Goal: Contribute content: Add original content to the website for others to see

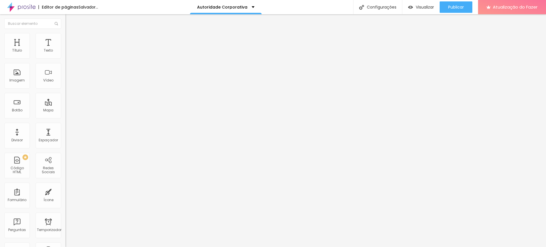
click at [65, 36] on img at bounding box center [67, 35] width 5 height 5
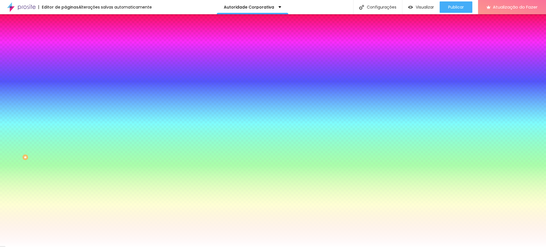
click at [65, 39] on li "Avançado" at bounding box center [97, 42] width 65 height 6
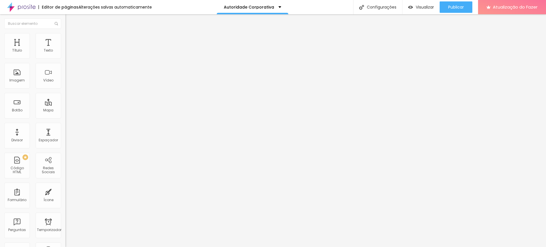
click at [65, 33] on li "Conteúdo" at bounding box center [97, 30] width 65 height 6
click at [71, 39] on font "Estilo" at bounding box center [75, 36] width 9 height 5
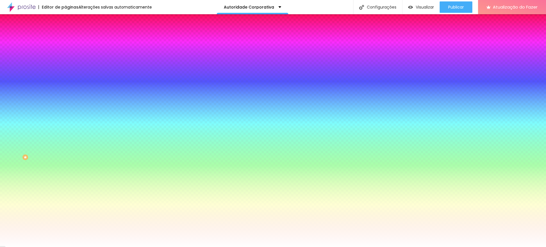
click at [65, 43] on li "Avançado" at bounding box center [97, 42] width 65 height 6
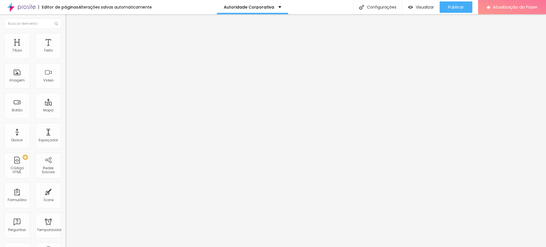
click at [65, 25] on button "Editar nulo" at bounding box center [97, 20] width 65 height 13
click at [70, 19] on img "button" at bounding box center [72, 21] width 5 height 5
click at [69, 49] on font "Adicionar imagem" at bounding box center [85, 46] width 33 height 5
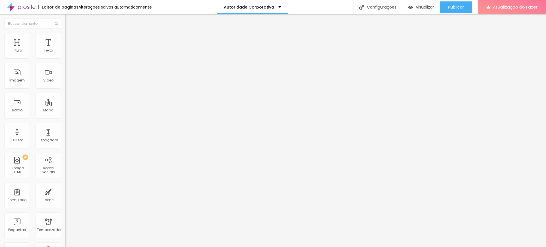
click at [65, 36] on img at bounding box center [67, 35] width 5 height 5
type input "95"
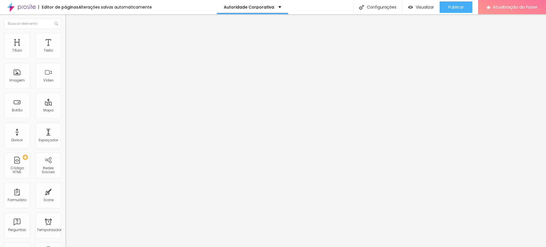
type input "90"
type input "80"
type input "70"
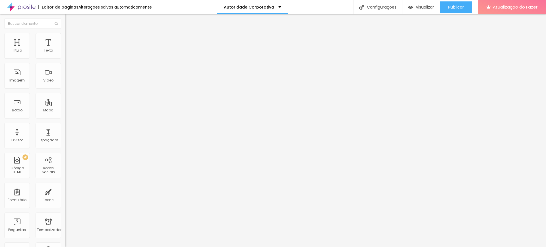
type input "70"
type input "75"
type input "100"
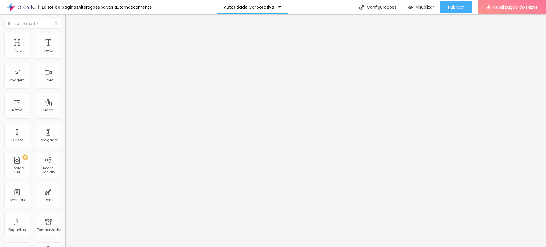
drag, startPoint x: 58, startPoint y: 61, endPoint x: 100, endPoint y: 62, distance: 41.6
click at [100, 58] on input "range" at bounding box center [83, 56] width 37 height 5
click at [71, 38] on font "Estilo" at bounding box center [75, 36] width 9 height 5
type input "13"
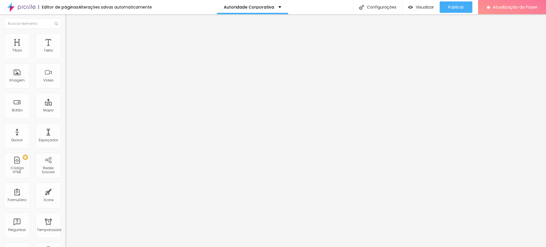
type input "15"
type input "16"
type input "20"
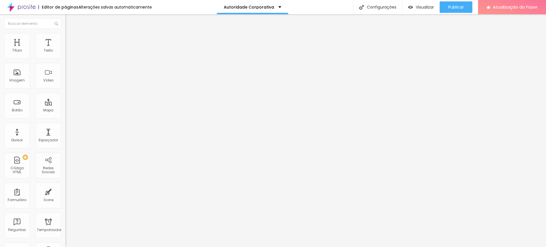
type input "20"
type input "21"
type input "25"
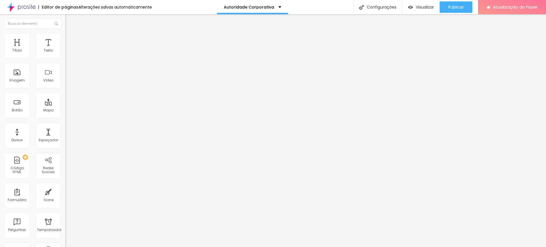
type input "26"
type input "36"
type input "39"
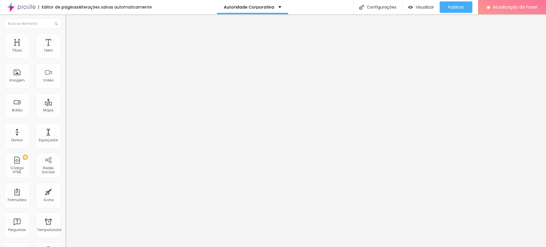
type input "39"
type input "43"
type input "44"
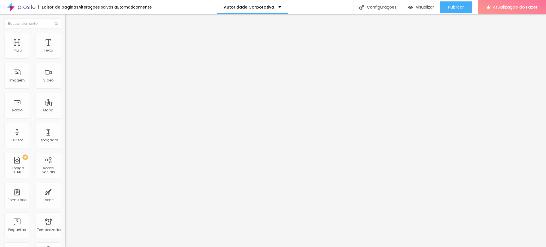
type input "46"
type input "44"
type input "23"
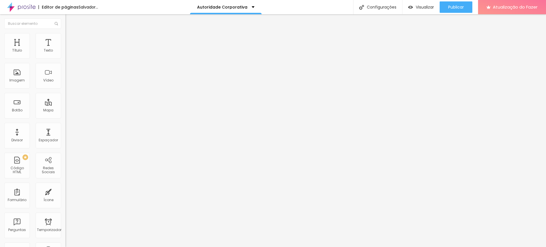
type input "23"
type input "15"
type input "5"
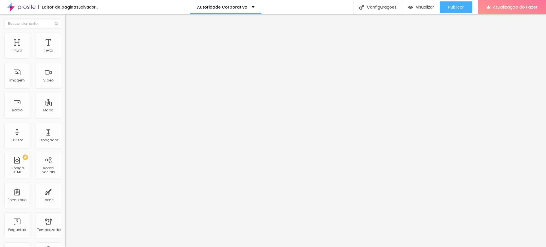
type input "0"
drag, startPoint x: 16, startPoint y: 72, endPoint x: 0, endPoint y: 74, distance: 16.0
click at [65, 125] on input "range" at bounding box center [83, 127] width 37 height 5
click at [69, 49] on font "Trocar imagem" at bounding box center [83, 46] width 28 height 5
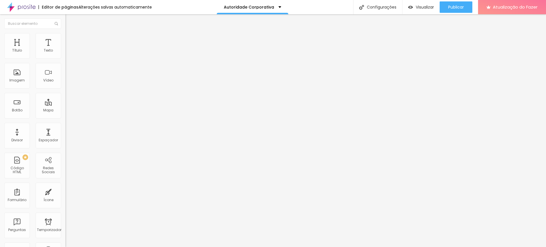
click at [65, 49] on span "Trocar imagem" at bounding box center [80, 46] width 31 height 5
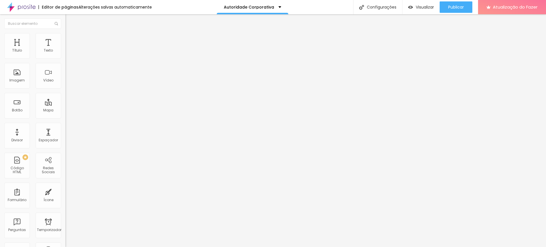
click at [69, 49] on font "Trocar imagem" at bounding box center [83, 46] width 28 height 5
click at [450, 9] on font "Publicar" at bounding box center [457, 7] width 16 height 6
click at [428, 8] on font "Visualizar" at bounding box center [420, 7] width 18 height 6
